Goal: Transaction & Acquisition: Book appointment/travel/reservation

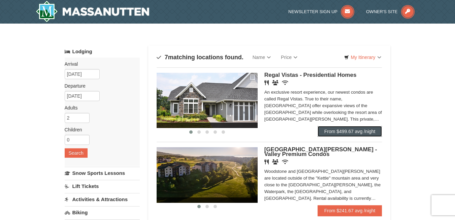
click at [358, 131] on link "From $499.67 avg /night" at bounding box center [350, 131] width 65 height 11
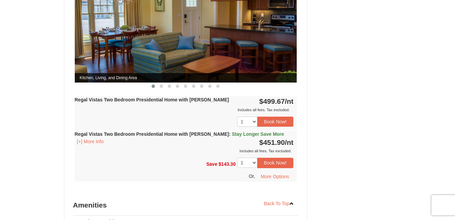
scroll to position [336, 0]
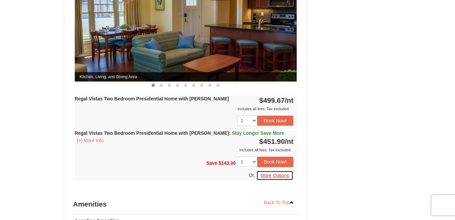
click at [288, 170] on button "More Options" at bounding box center [274, 175] width 37 height 10
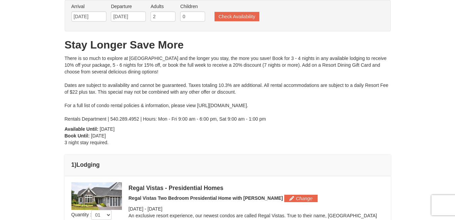
scroll to position [27, 0]
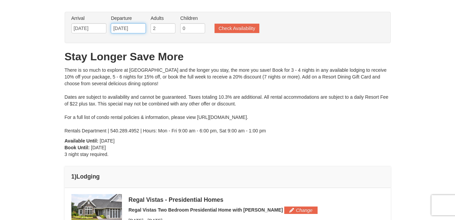
click at [125, 31] on input "[DATE]" at bounding box center [128, 28] width 35 height 10
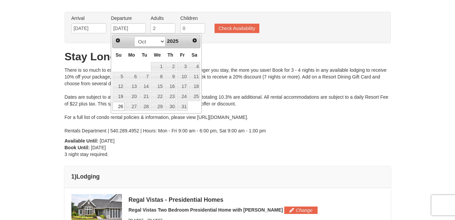
click at [114, 107] on link "26" at bounding box center [118, 106] width 12 height 9
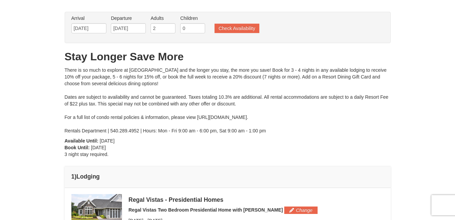
click at [40, 122] on div "× From: To: Adults: 2 Children: 0 Change Arrival Please format dates MM/DD/YYYY…" at bounding box center [227, 155] width 455 height 317
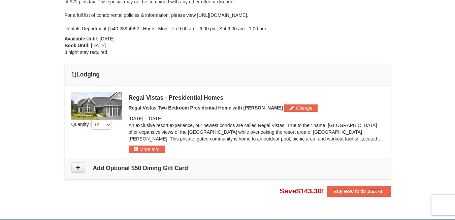
scroll to position [162, 0]
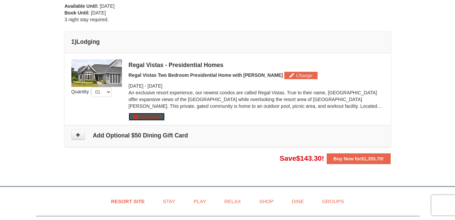
click at [158, 120] on button "More Info" at bounding box center [147, 116] width 36 height 7
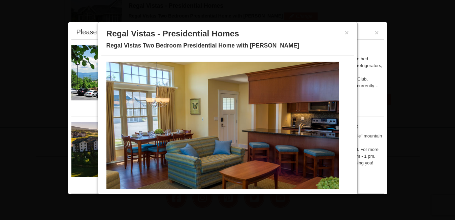
scroll to position [30, 0]
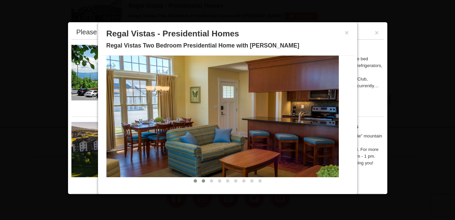
click at [200, 182] on button at bounding box center [203, 180] width 8 height 7
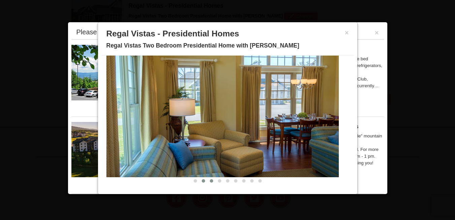
click at [210, 182] on span at bounding box center [211, 180] width 3 height 3
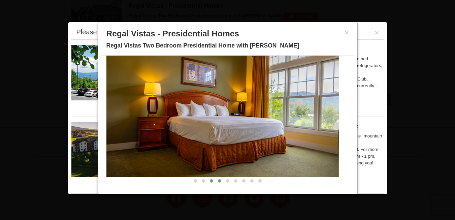
click at [216, 182] on button at bounding box center [220, 180] width 8 height 7
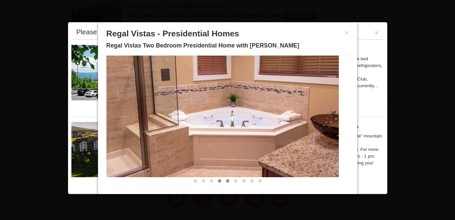
click at [226, 182] on span at bounding box center [227, 180] width 3 height 3
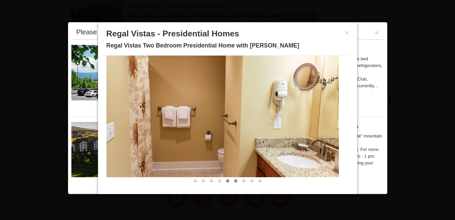
click at [233, 184] on button at bounding box center [236, 180] width 8 height 7
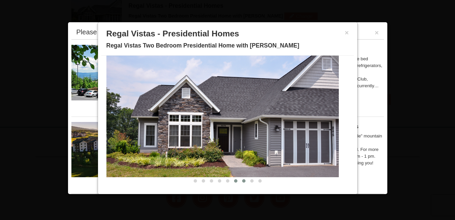
click at [241, 184] on button at bounding box center [244, 180] width 8 height 7
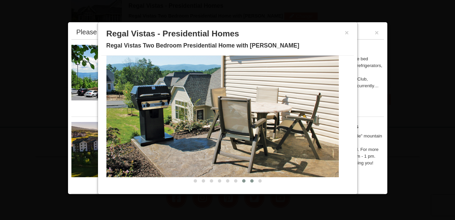
click at [248, 184] on button at bounding box center [252, 180] width 8 height 7
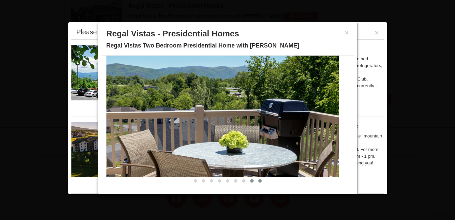
click at [256, 184] on button at bounding box center [260, 180] width 8 height 7
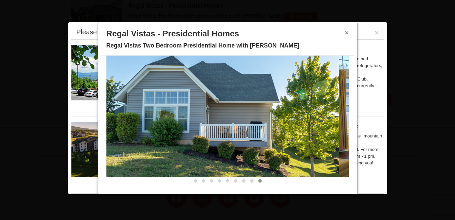
click at [345, 32] on button "×" at bounding box center [347, 32] width 4 height 7
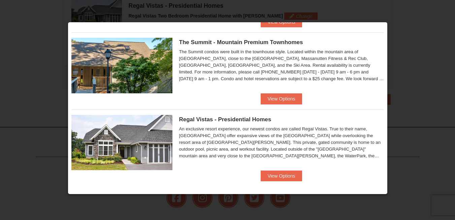
scroll to position [394, 0]
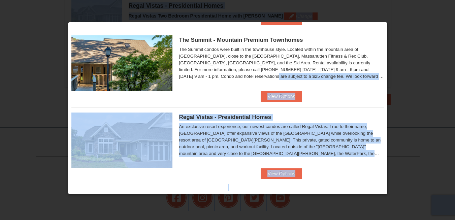
drag, startPoint x: 389, startPoint y: 178, endPoint x: 387, endPoint y: 58, distance: 120.3
click at [387, 58] on body "Browser Not Supported We notice you are using a browser which will not provide …" at bounding box center [227, 33] width 455 height 509
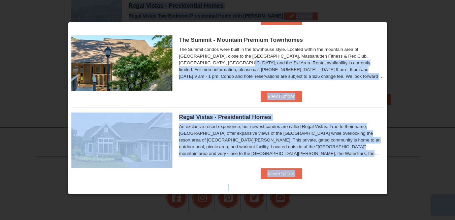
drag, startPoint x: 387, startPoint y: 58, endPoint x: 410, endPoint y: 82, distance: 33.3
click at [410, 82] on div at bounding box center [227, 110] width 455 height 220
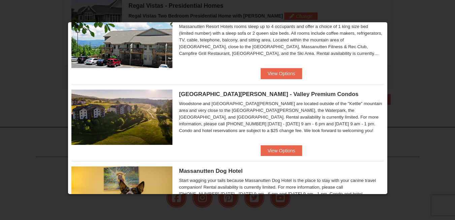
scroll to position [0, 0]
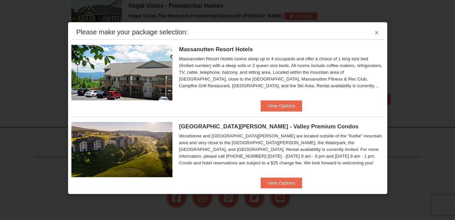
click at [375, 32] on button "×" at bounding box center [377, 32] width 4 height 7
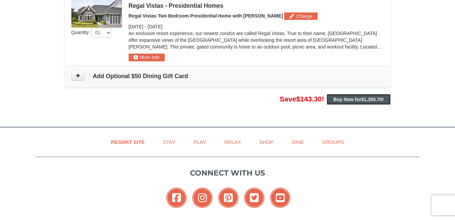
click at [371, 97] on span "$1,355.70" at bounding box center [371, 99] width 21 height 5
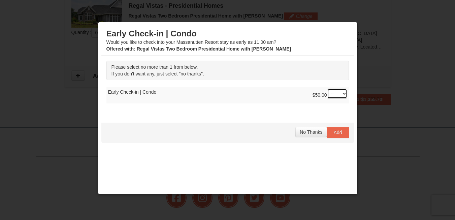
click at [330, 94] on select "-- 01" at bounding box center [337, 94] width 20 height 10
click at [314, 134] on span "No Thanks" at bounding box center [311, 131] width 23 height 5
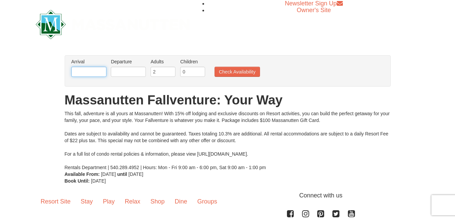
click at [98, 73] on input "text" at bounding box center [88, 72] width 35 height 10
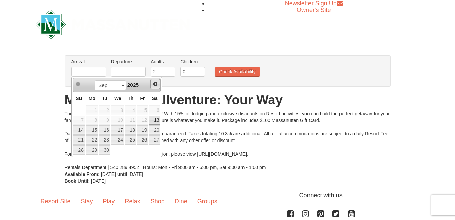
click at [156, 85] on span "Next" at bounding box center [155, 83] width 5 height 5
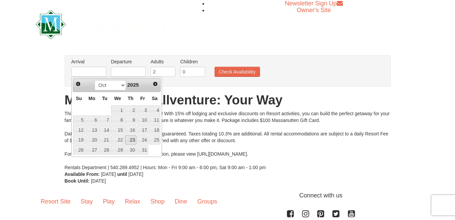
click at [133, 140] on link "23" at bounding box center [130, 139] width 11 height 9
type input "[DATE]"
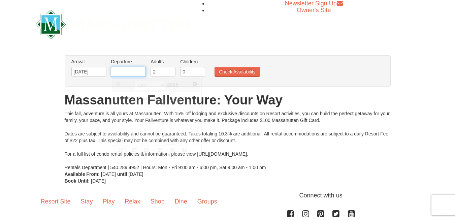
click at [127, 72] on input "text" at bounding box center [128, 72] width 35 height 10
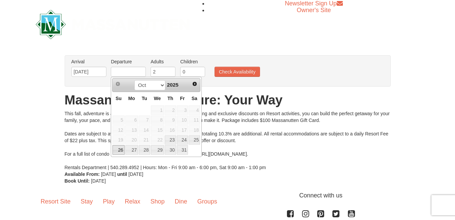
click at [122, 149] on link "26" at bounding box center [118, 149] width 12 height 9
type input "[DATE]"
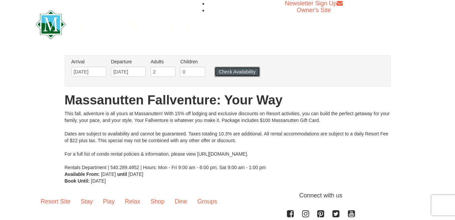
click at [239, 74] on button "Check Availability" at bounding box center [237, 72] width 45 height 10
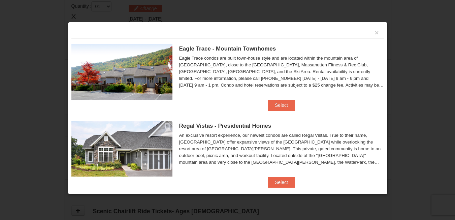
scroll to position [206, 0]
click at [375, 34] on button "×" at bounding box center [377, 32] width 4 height 7
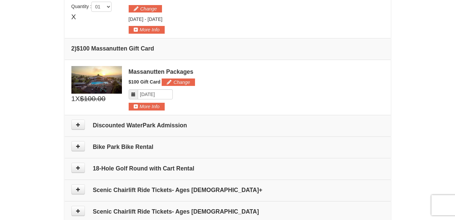
click at [10, 138] on div "× From: To: Adults: 2 Children: 0 Change Arrival Please format dates MM/DD/YYYY…" at bounding box center [227, 58] width 455 height 481
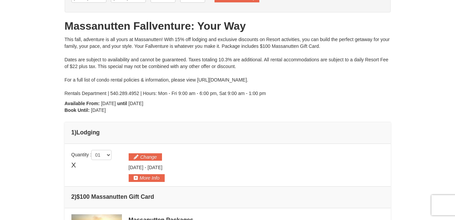
scroll to position [44, 0]
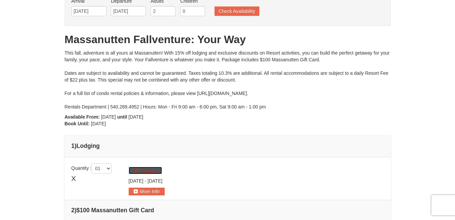
click at [142, 170] on button "Change" at bounding box center [145, 170] width 33 height 7
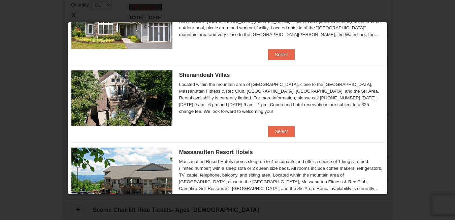
scroll to position [126, 0]
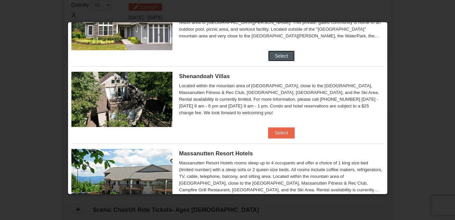
click at [276, 58] on button "Select" at bounding box center [281, 56] width 27 height 11
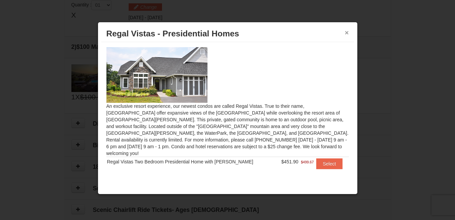
click at [348, 34] on button "×" at bounding box center [347, 32] width 4 height 7
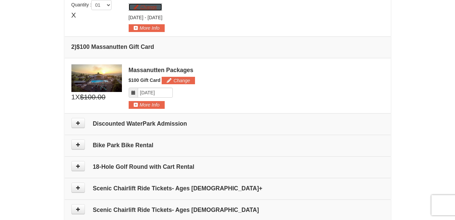
click at [142, 7] on button "Change" at bounding box center [145, 6] width 33 height 7
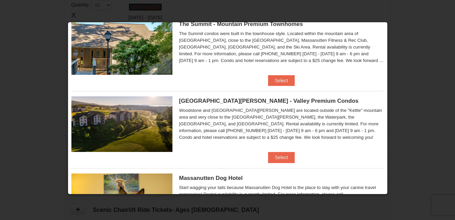
scroll to position [336, 0]
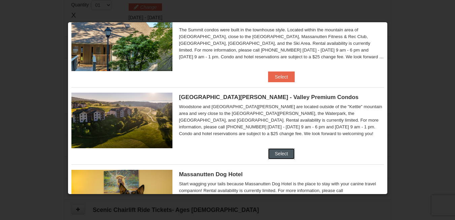
click at [282, 153] on button "Select" at bounding box center [281, 153] width 27 height 11
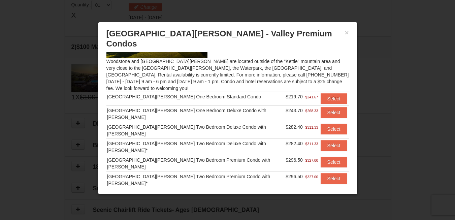
scroll to position [56, 0]
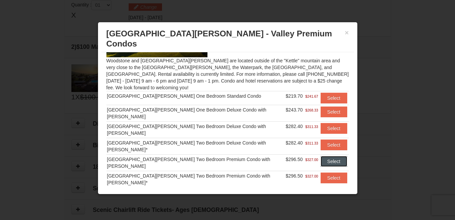
click at [321, 156] on button "Select" at bounding box center [334, 161] width 27 height 11
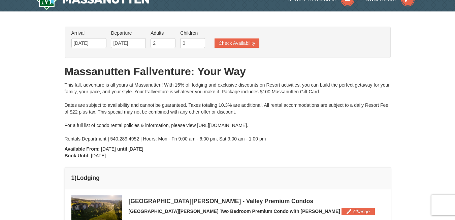
scroll to position [0, 0]
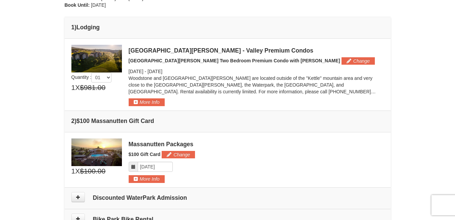
scroll to position [162, 0]
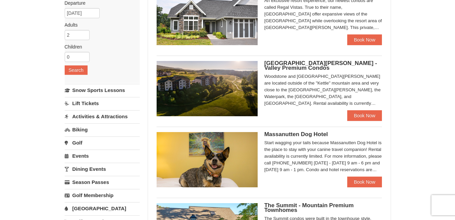
click at [320, 67] on h5 "[GEOGRAPHIC_DATA][PERSON_NAME] - Valley Premium Condos" at bounding box center [323, 65] width 118 height 9
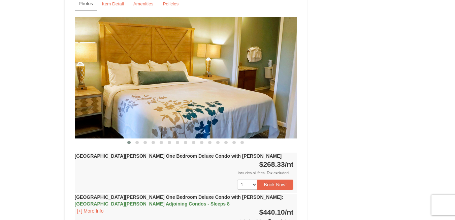
scroll to position [591, 0]
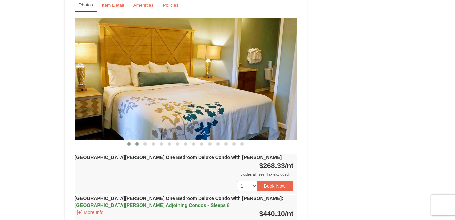
click at [139, 140] on button at bounding box center [137, 143] width 8 height 7
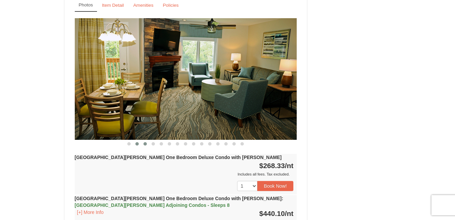
click at [146, 142] on span at bounding box center [144, 143] width 3 height 3
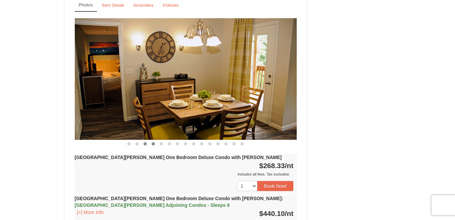
click at [154, 142] on span at bounding box center [153, 143] width 3 height 3
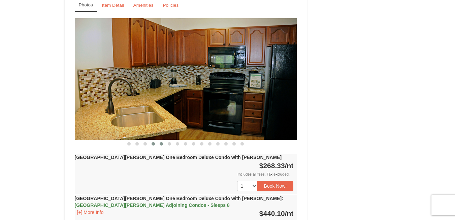
click at [162, 142] on span at bounding box center [161, 143] width 3 height 3
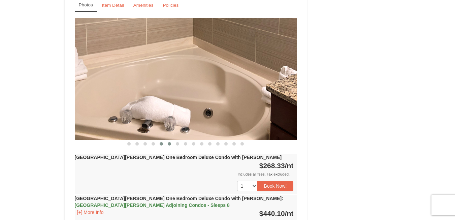
click at [170, 142] on span at bounding box center [169, 143] width 3 height 3
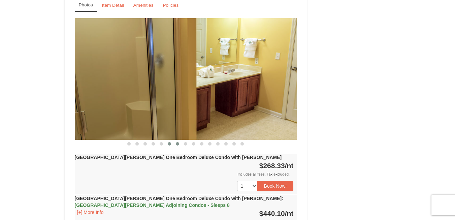
click at [179, 142] on span at bounding box center [177, 143] width 3 height 3
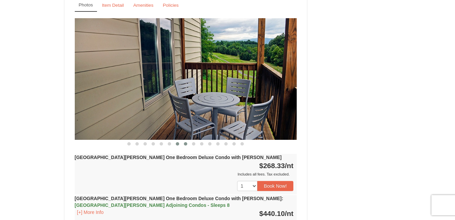
click at [186, 142] on span at bounding box center [185, 143] width 3 height 3
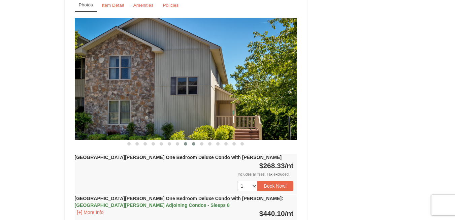
click at [195, 140] on button at bounding box center [194, 143] width 8 height 7
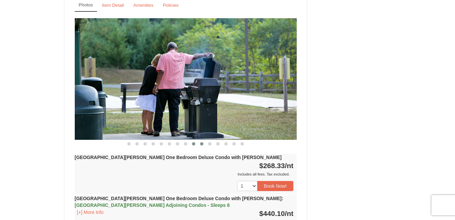
click at [202, 140] on button at bounding box center [202, 143] width 8 height 7
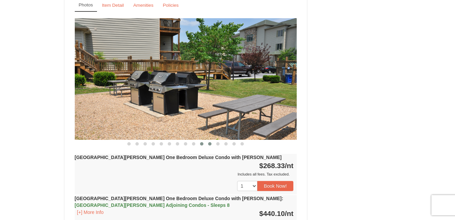
click at [210, 140] on button at bounding box center [210, 143] width 8 height 7
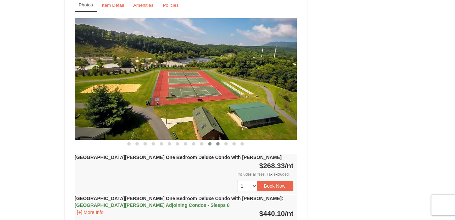
click at [219, 140] on button at bounding box center [218, 143] width 8 height 7
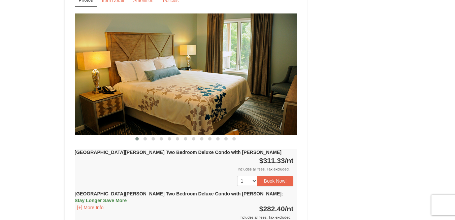
scroll to position [901, 0]
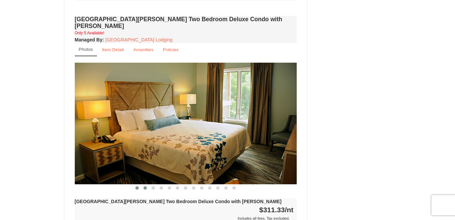
click at [144, 186] on span at bounding box center [144, 187] width 3 height 3
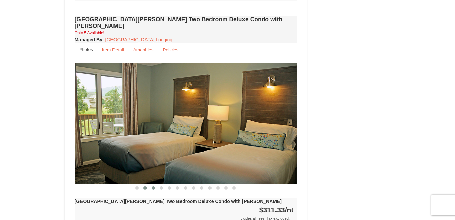
click at [153, 186] on span at bounding box center [153, 187] width 3 height 3
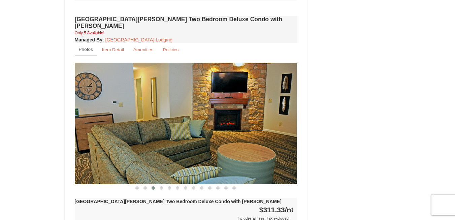
click at [161, 186] on span at bounding box center [161, 187] width 3 height 3
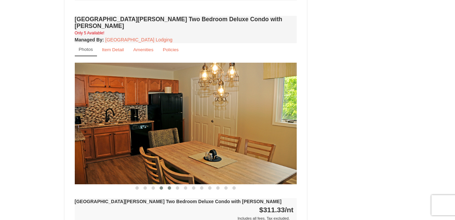
click at [170, 186] on span at bounding box center [169, 187] width 3 height 3
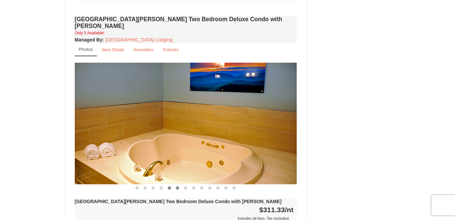
click at [178, 186] on span at bounding box center [177, 187] width 3 height 3
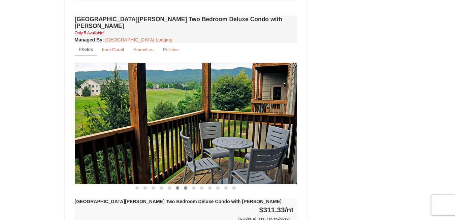
click at [186, 186] on span at bounding box center [185, 187] width 3 height 3
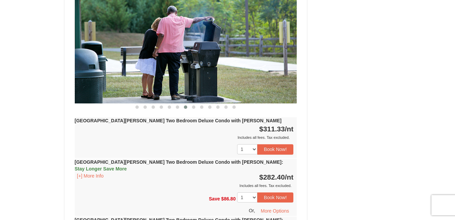
scroll to position [996, 0]
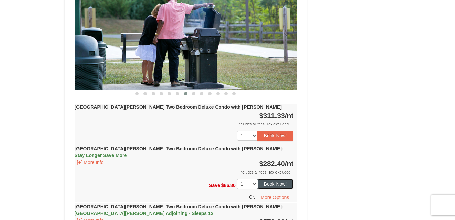
click at [283, 179] on button "Book Now!" at bounding box center [275, 184] width 36 height 10
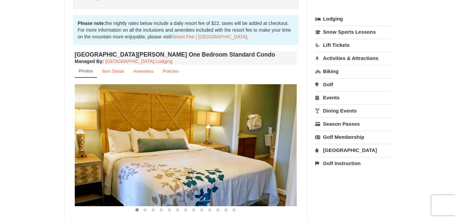
scroll to position [66, 0]
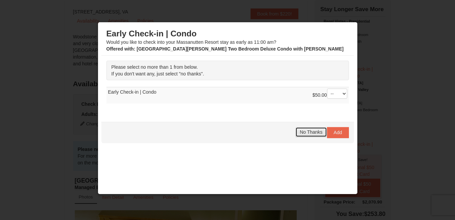
click at [309, 131] on span "No Thanks" at bounding box center [311, 131] width 23 height 5
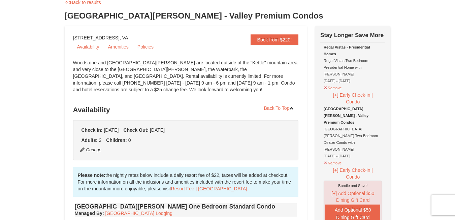
scroll to position [39, 0]
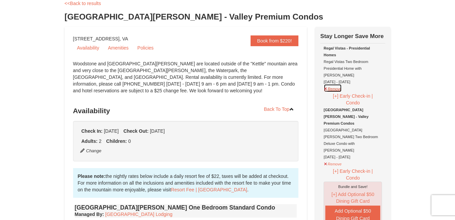
click at [333, 84] on button "Remove" at bounding box center [333, 88] width 18 height 8
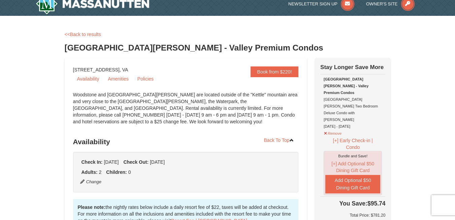
scroll to position [0, 0]
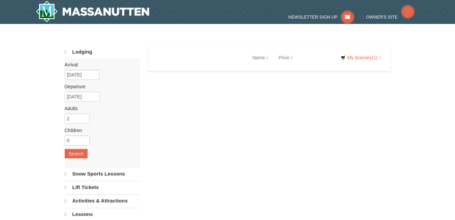
select select "9"
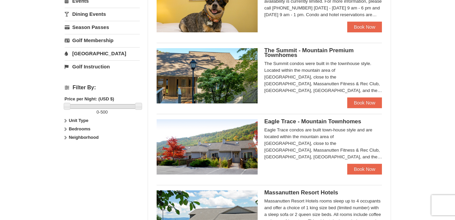
scroll to position [239, 0]
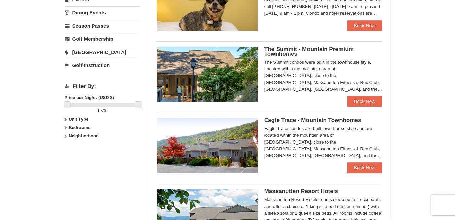
click at [274, 50] on span "The Summit - Mountain Premium Townhomes" at bounding box center [308, 51] width 89 height 11
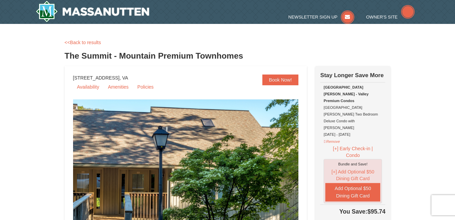
select select "9"
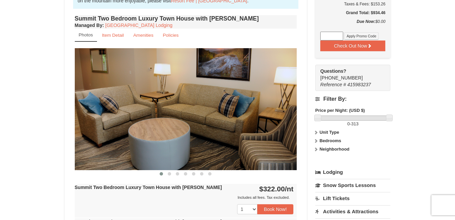
scroll to position [229, 0]
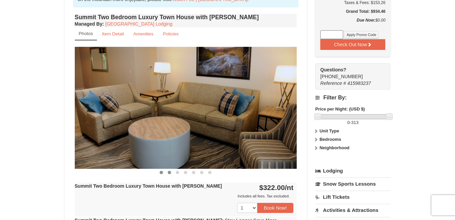
click at [169, 174] on button at bounding box center [169, 172] width 8 height 7
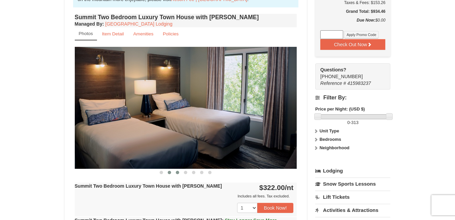
click at [178, 174] on button at bounding box center [177, 172] width 8 height 7
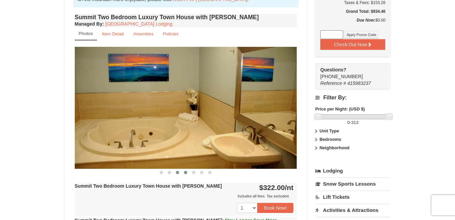
click at [185, 174] on button at bounding box center [186, 172] width 8 height 7
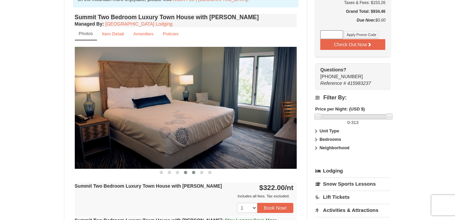
click at [195, 174] on button at bounding box center [194, 172] width 8 height 7
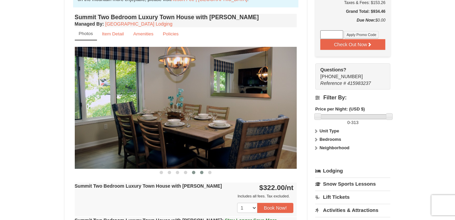
click at [202, 173] on span at bounding box center [201, 172] width 3 height 3
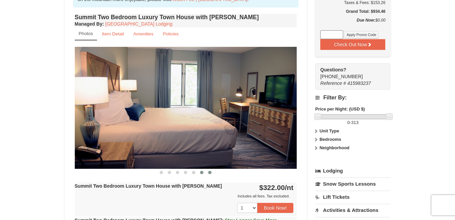
click at [208, 173] on button at bounding box center [210, 172] width 8 height 7
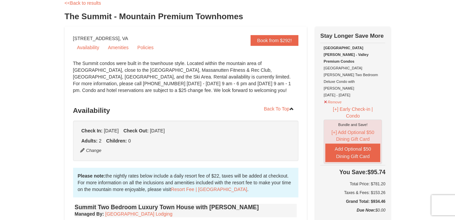
scroll to position [0, 0]
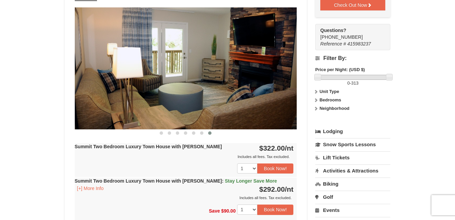
scroll to position [269, 0]
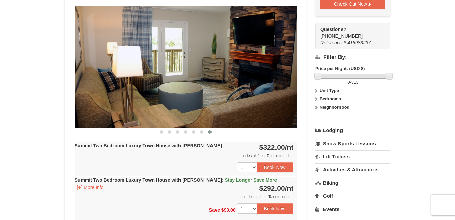
click at [233, 181] on span "Stay Longer Save More" at bounding box center [251, 179] width 52 height 5
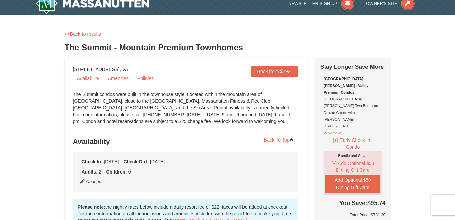
scroll to position [0, 0]
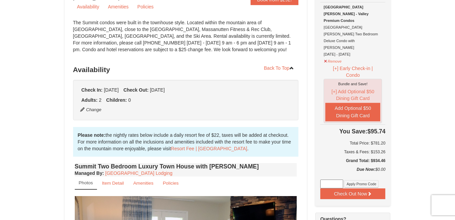
scroll to position [81, 0]
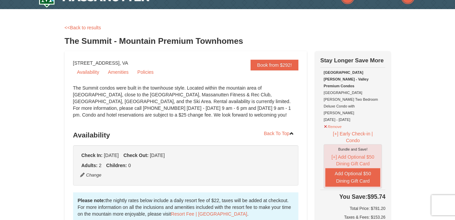
scroll to position [13, 0]
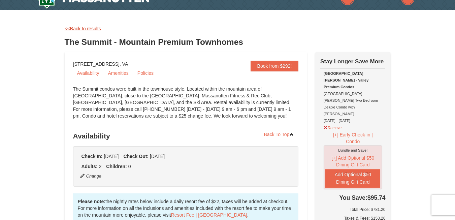
click at [81, 28] on link "<<Back to results" at bounding box center [83, 28] width 36 height 5
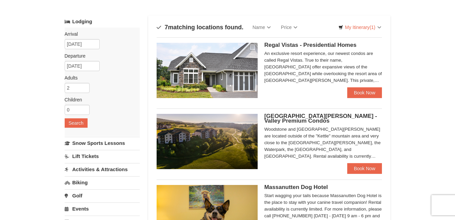
scroll to position [40, 0]
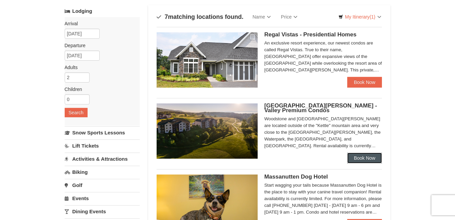
click at [377, 161] on link "Book Now" at bounding box center [364, 158] width 35 height 11
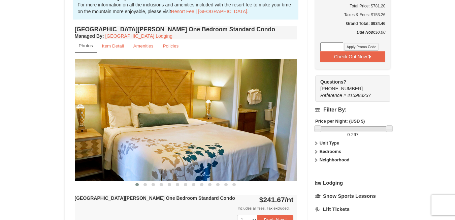
scroll to position [229, 0]
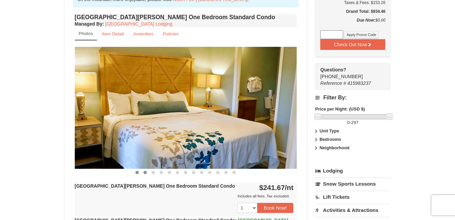
click at [144, 172] on span at bounding box center [144, 172] width 3 height 3
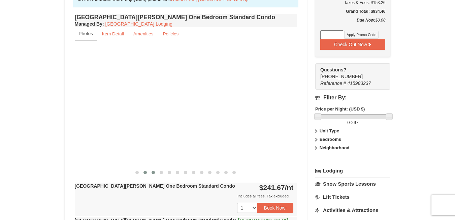
click at [153, 171] on span at bounding box center [153, 172] width 3 height 3
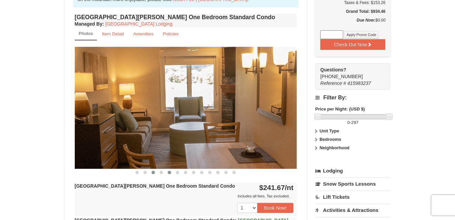
click at [171, 172] on button at bounding box center [169, 172] width 8 height 7
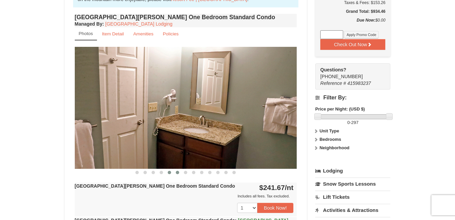
click at [179, 171] on span at bounding box center [177, 172] width 3 height 3
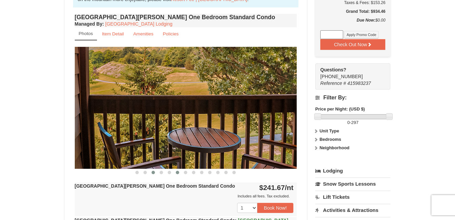
click at [154, 171] on span at bounding box center [153, 172] width 3 height 3
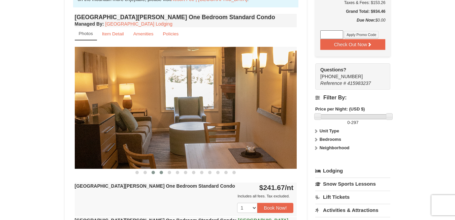
click at [161, 171] on span at bounding box center [161, 172] width 3 height 3
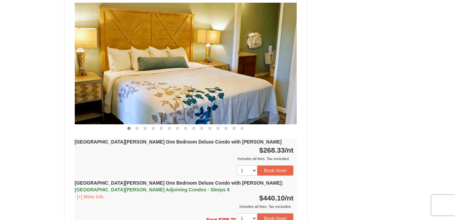
scroll to position [606, 0]
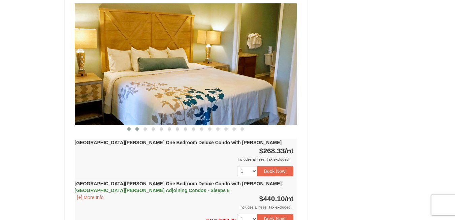
click at [135, 127] on span at bounding box center [136, 128] width 3 height 3
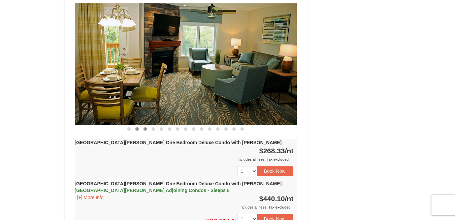
click at [146, 127] on span at bounding box center [144, 128] width 3 height 3
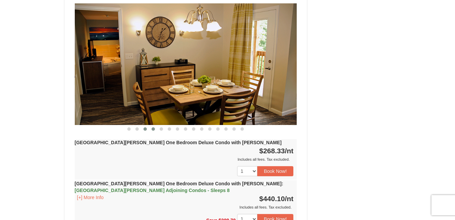
click at [155, 127] on span at bounding box center [153, 128] width 3 height 3
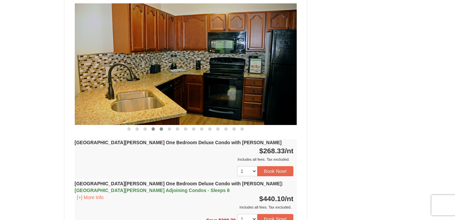
click at [164, 126] on button at bounding box center [161, 129] width 8 height 7
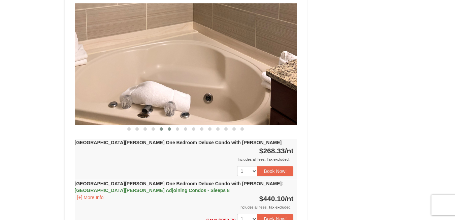
click at [170, 127] on span at bounding box center [169, 128] width 3 height 3
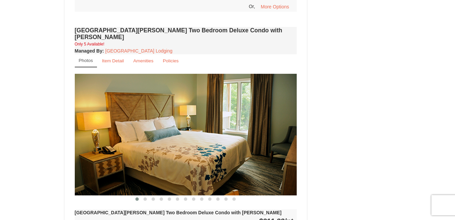
scroll to position [889, 0]
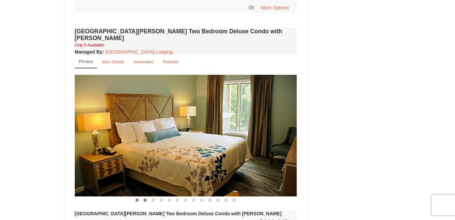
click at [144, 198] on span at bounding box center [144, 199] width 3 height 3
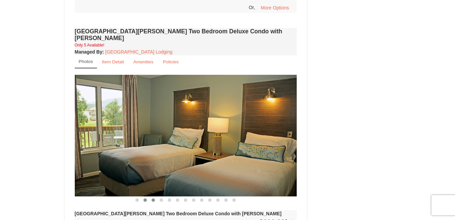
click at [153, 198] on span at bounding box center [153, 199] width 3 height 3
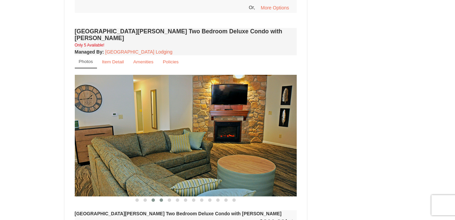
click at [161, 198] on span at bounding box center [161, 199] width 3 height 3
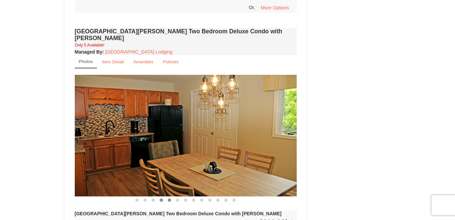
click at [169, 198] on span at bounding box center [169, 199] width 3 height 3
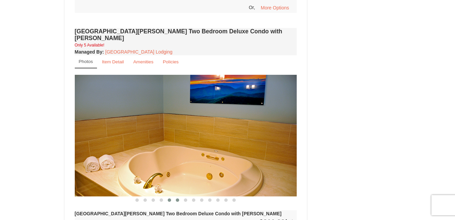
click at [177, 198] on span at bounding box center [177, 199] width 3 height 3
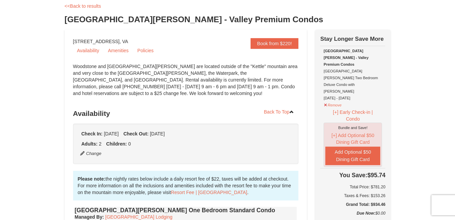
scroll to position [0, 0]
